Goal: Task Accomplishment & Management: Manage account settings

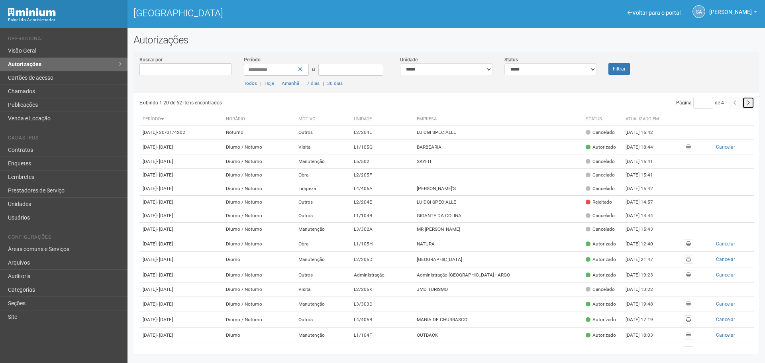
click at [748, 100] on icon "button" at bounding box center [748, 102] width 3 height 5
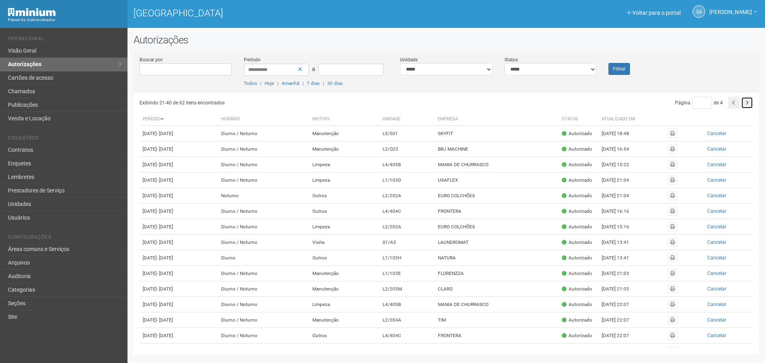
click at [748, 100] on icon "button" at bounding box center [747, 102] width 3 height 5
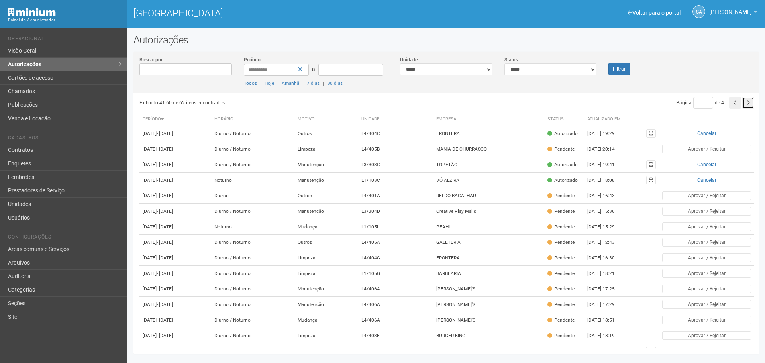
click at [745, 101] on button "button" at bounding box center [749, 103] width 12 height 12
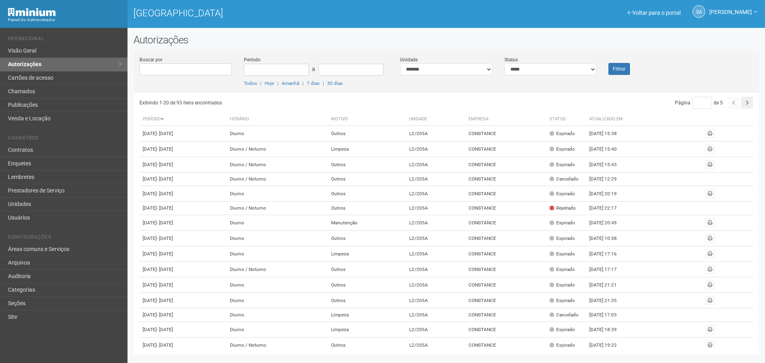
scroll to position [192, 0]
